Goal: Navigation & Orientation: Find specific page/section

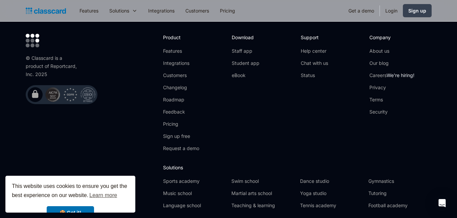
scroll to position [2251, 0]
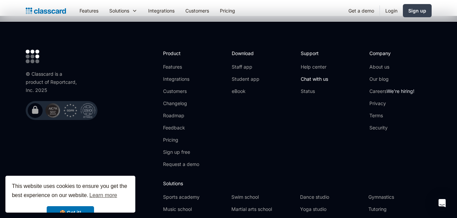
click at [316, 76] on link "Chat with us" at bounding box center [314, 79] width 27 height 7
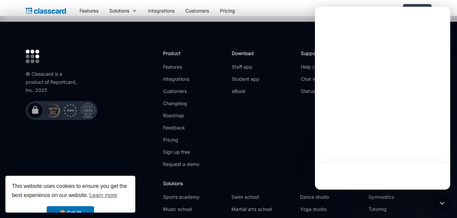
drag, startPoint x: 267, startPoint y: 86, endPoint x: 293, endPoint y: 73, distance: 28.3
click at [267, 87] on div "Download Staff app Student app eBook" at bounding box center [263, 112] width 62 height 124
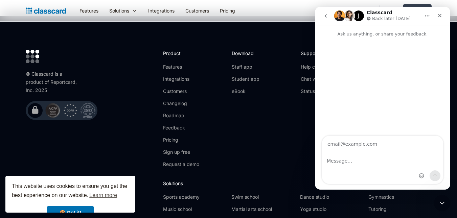
scroll to position [0, 0]
click at [438, 17] on icon "Close" at bounding box center [439, 15] width 5 height 5
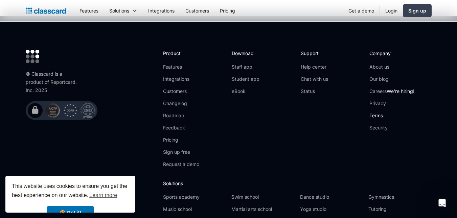
click at [381, 112] on link "Terms" at bounding box center [392, 115] width 45 height 7
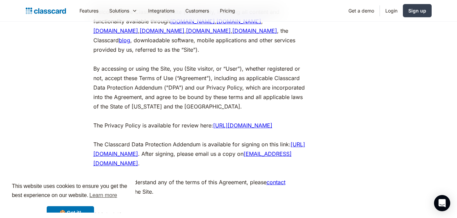
scroll to position [237, 0]
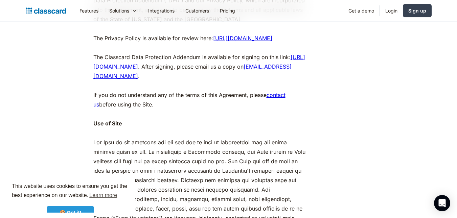
click at [85, 207] on link "🍪 Got it!" at bounding box center [70, 214] width 47 height 14
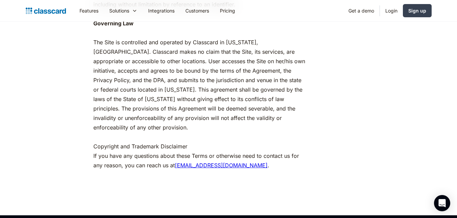
scroll to position [2912, 0]
